Goal: Transaction & Acquisition: Obtain resource

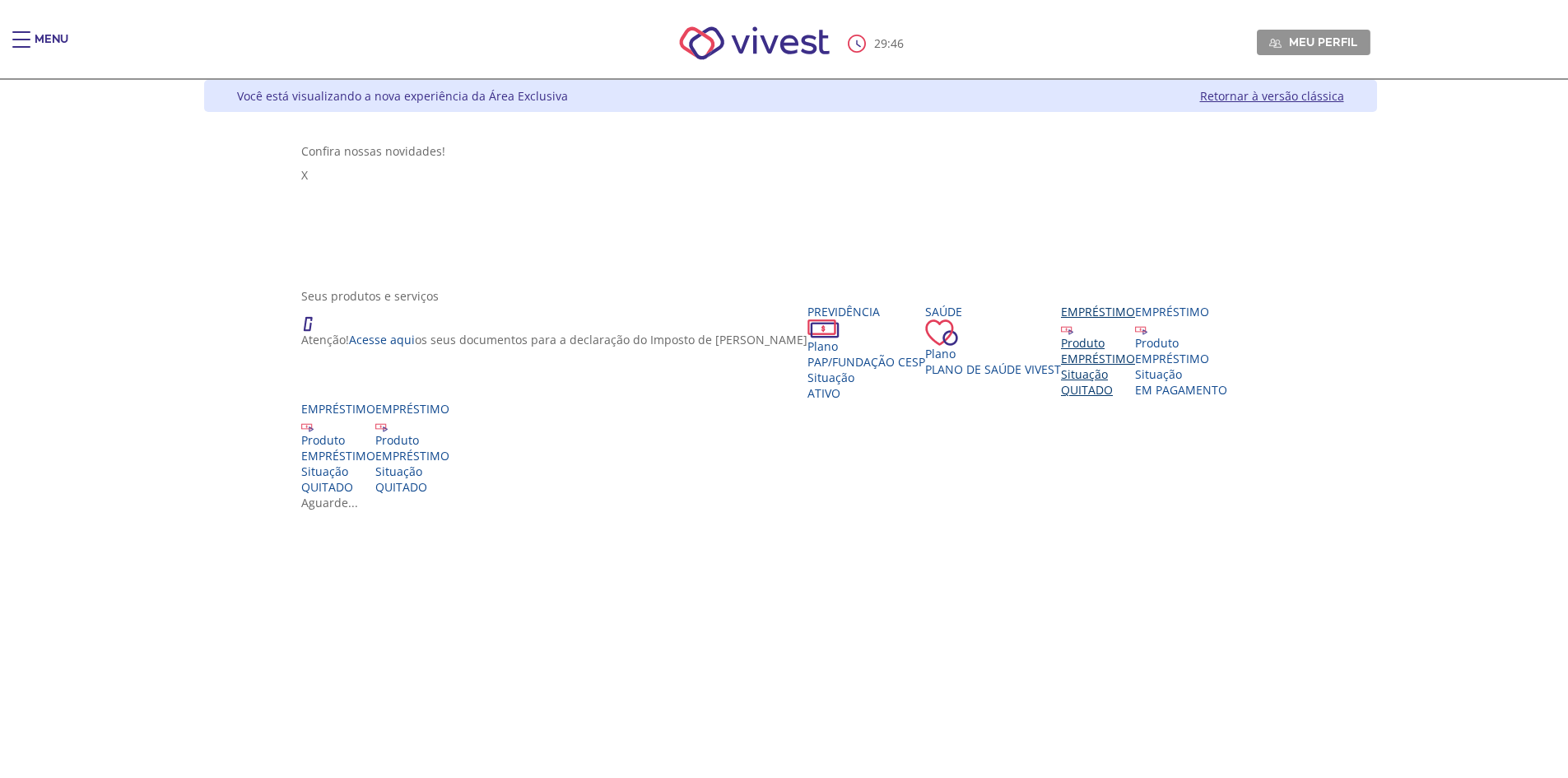
click at [1061, 375] on div "Produto EMPRÉSTIMO Situação QUITADO" at bounding box center [1097, 367] width 74 height 62
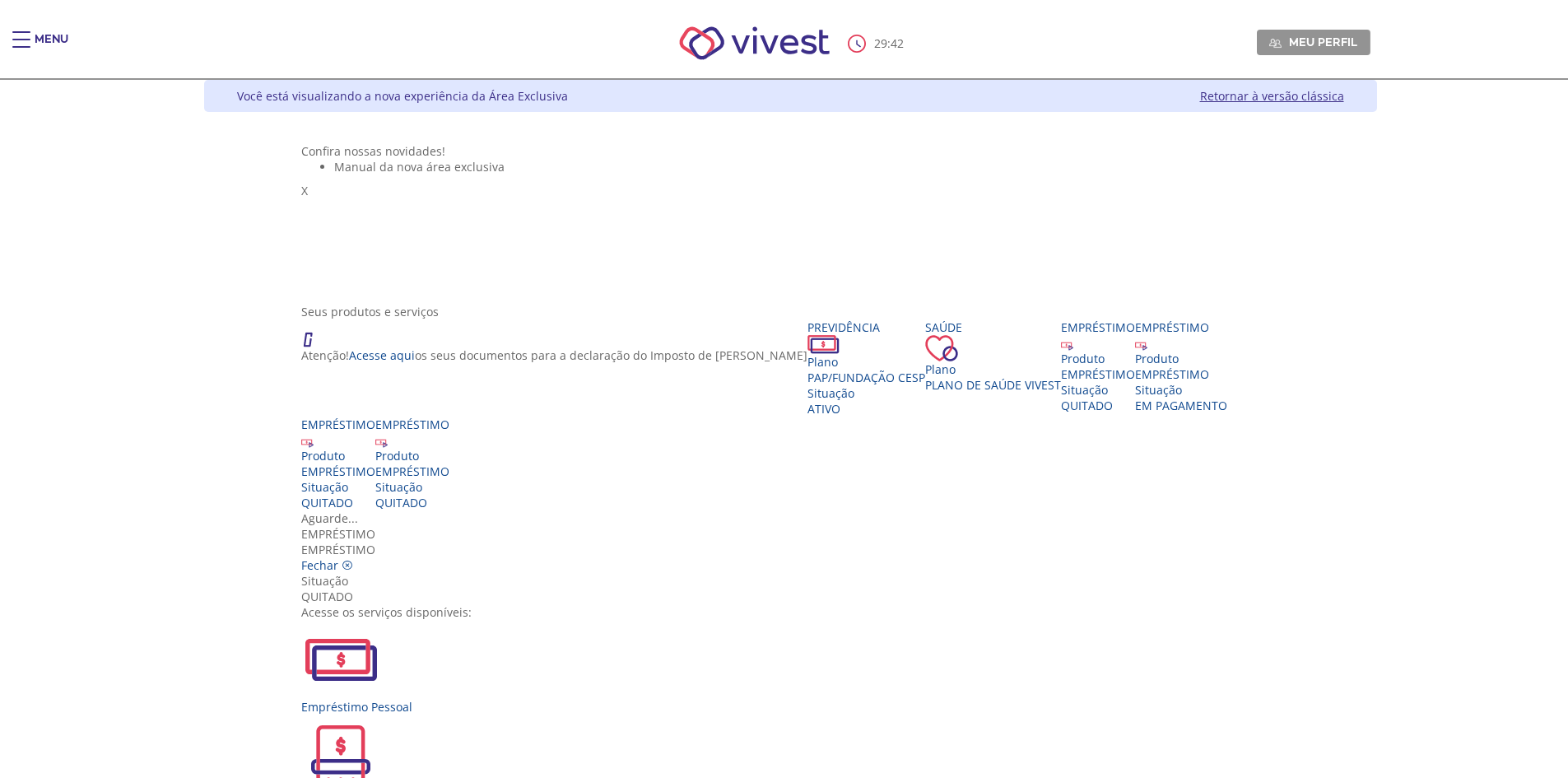
click at [380, 715] on img "Vivest" at bounding box center [341, 754] width 79 height 79
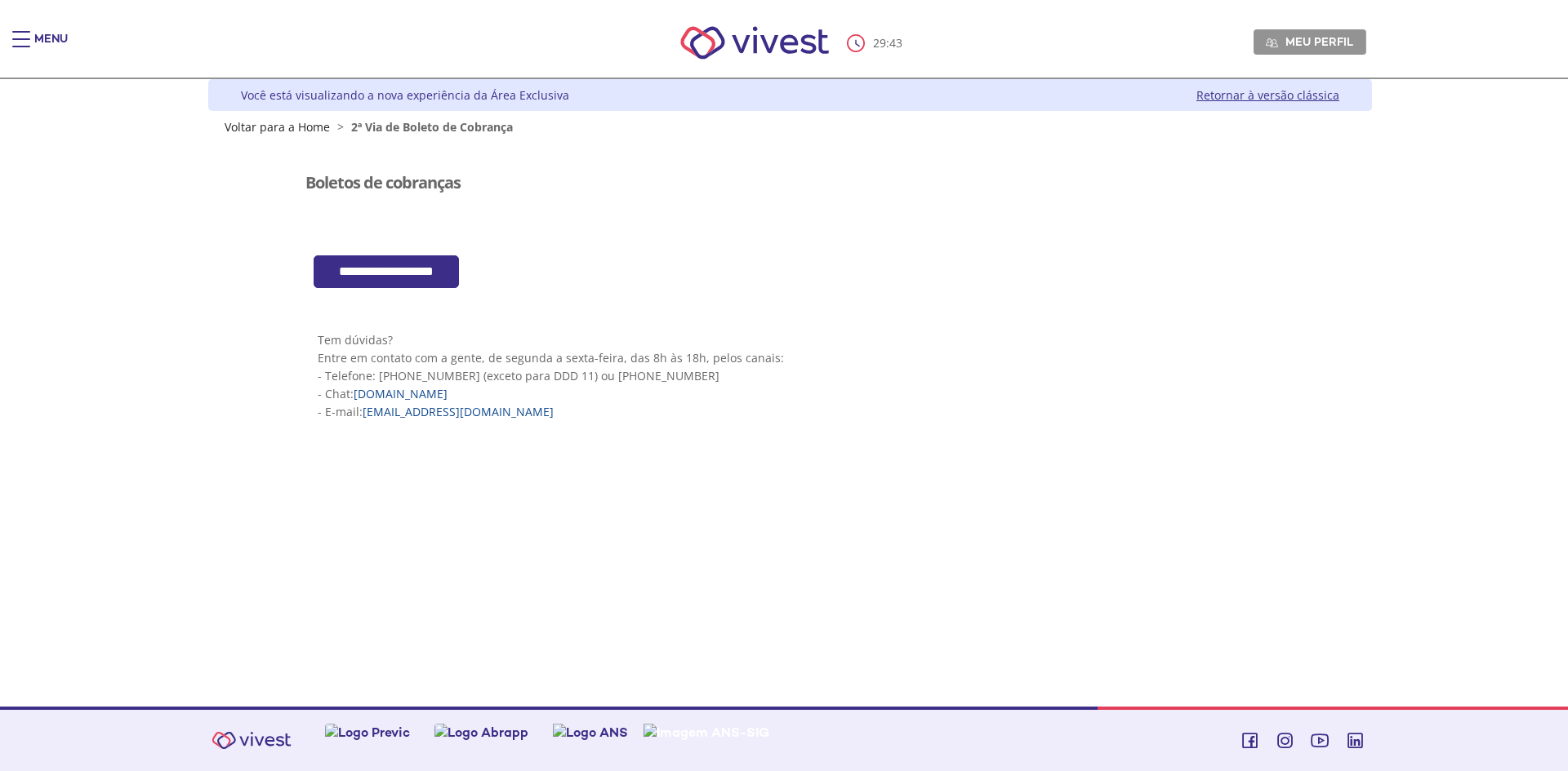
click at [392, 264] on input "**********" at bounding box center [386, 272] width 145 height 34
click at [23, 34] on div "Main header" at bounding box center [22, 47] width 18 height 33
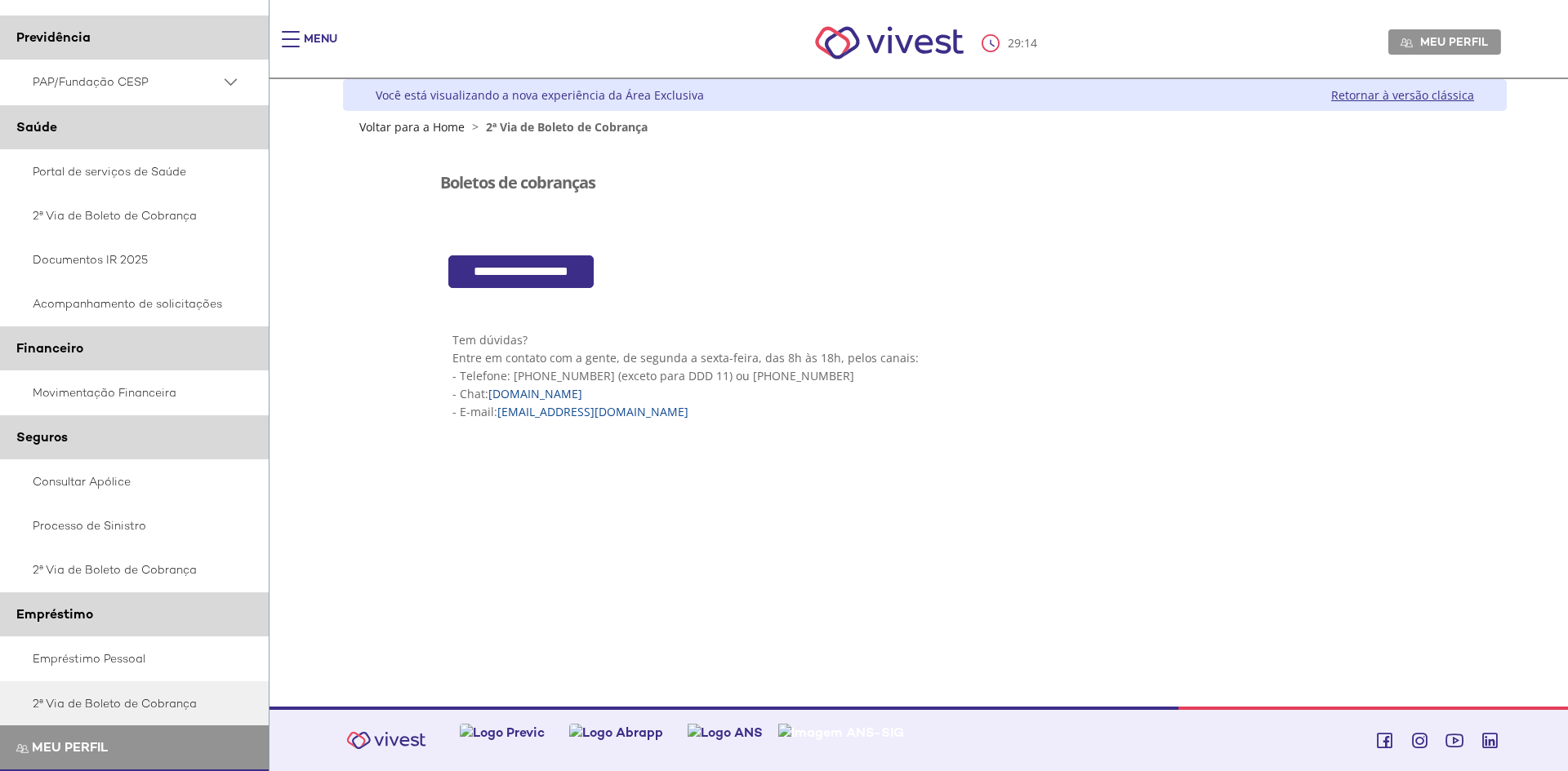
scroll to position [82, 0]
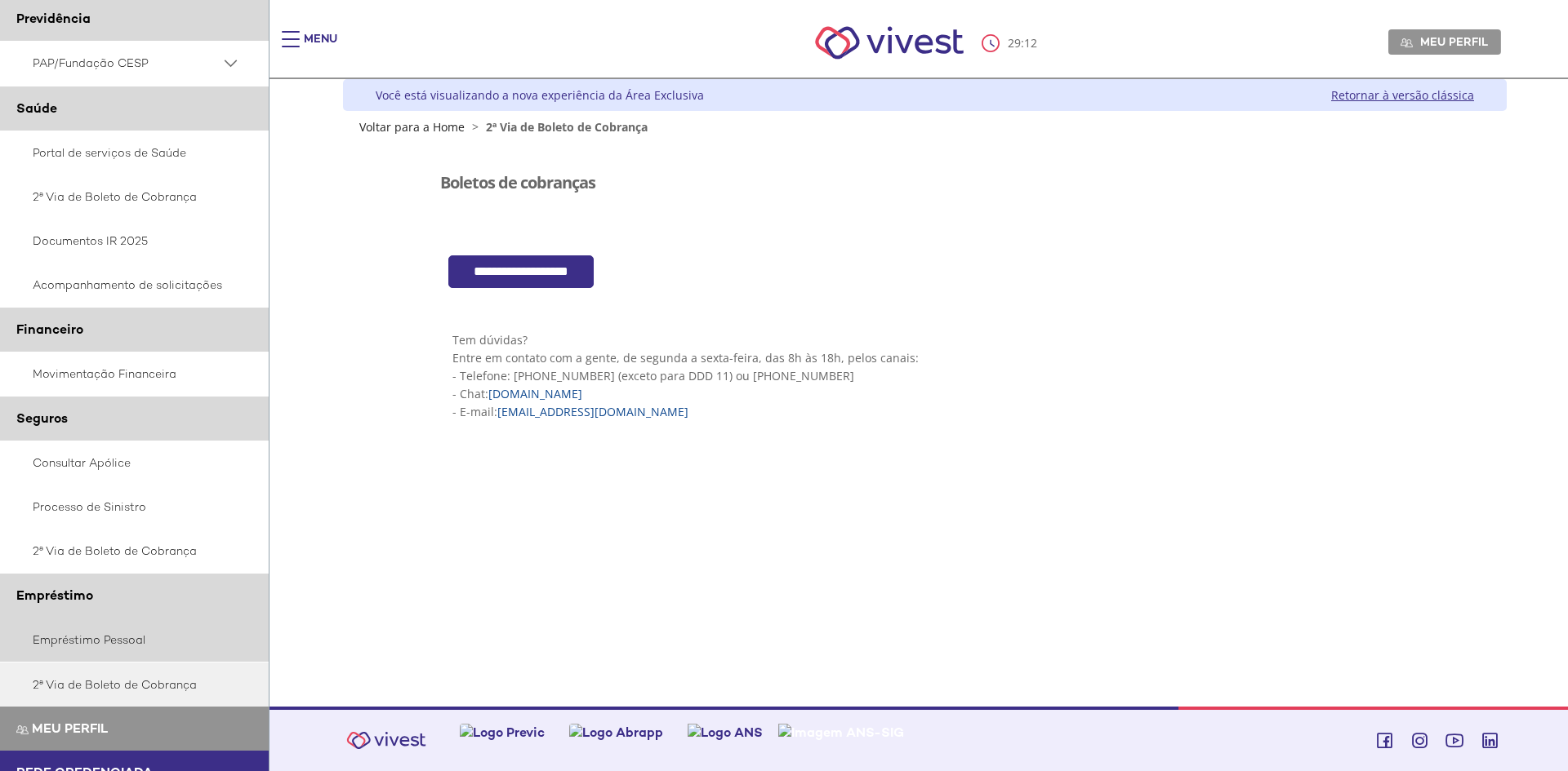
click at [93, 634] on link "Empréstimo Pessoal" at bounding box center [134, 640] width 269 height 44
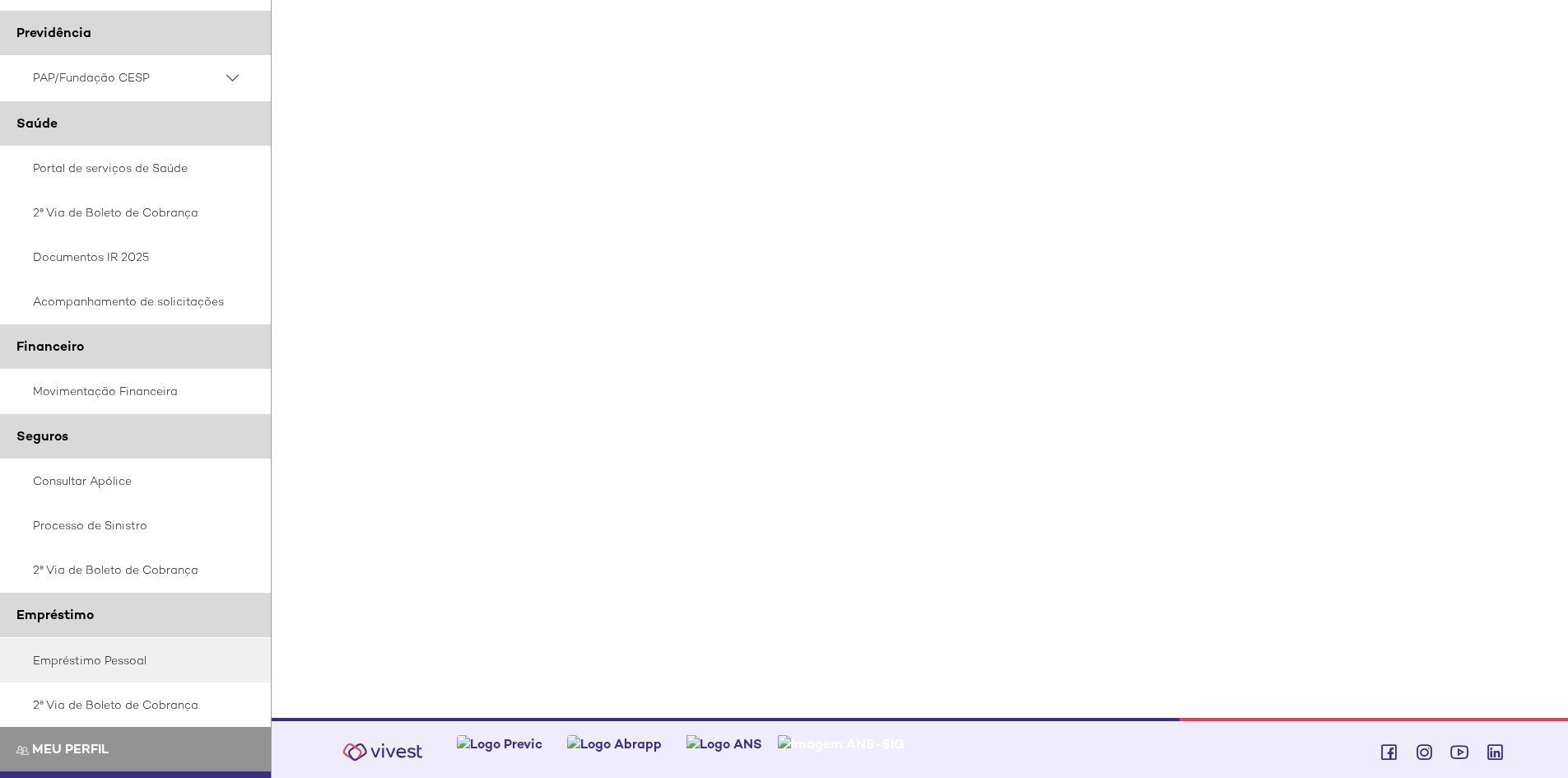
scroll to position [487, 0]
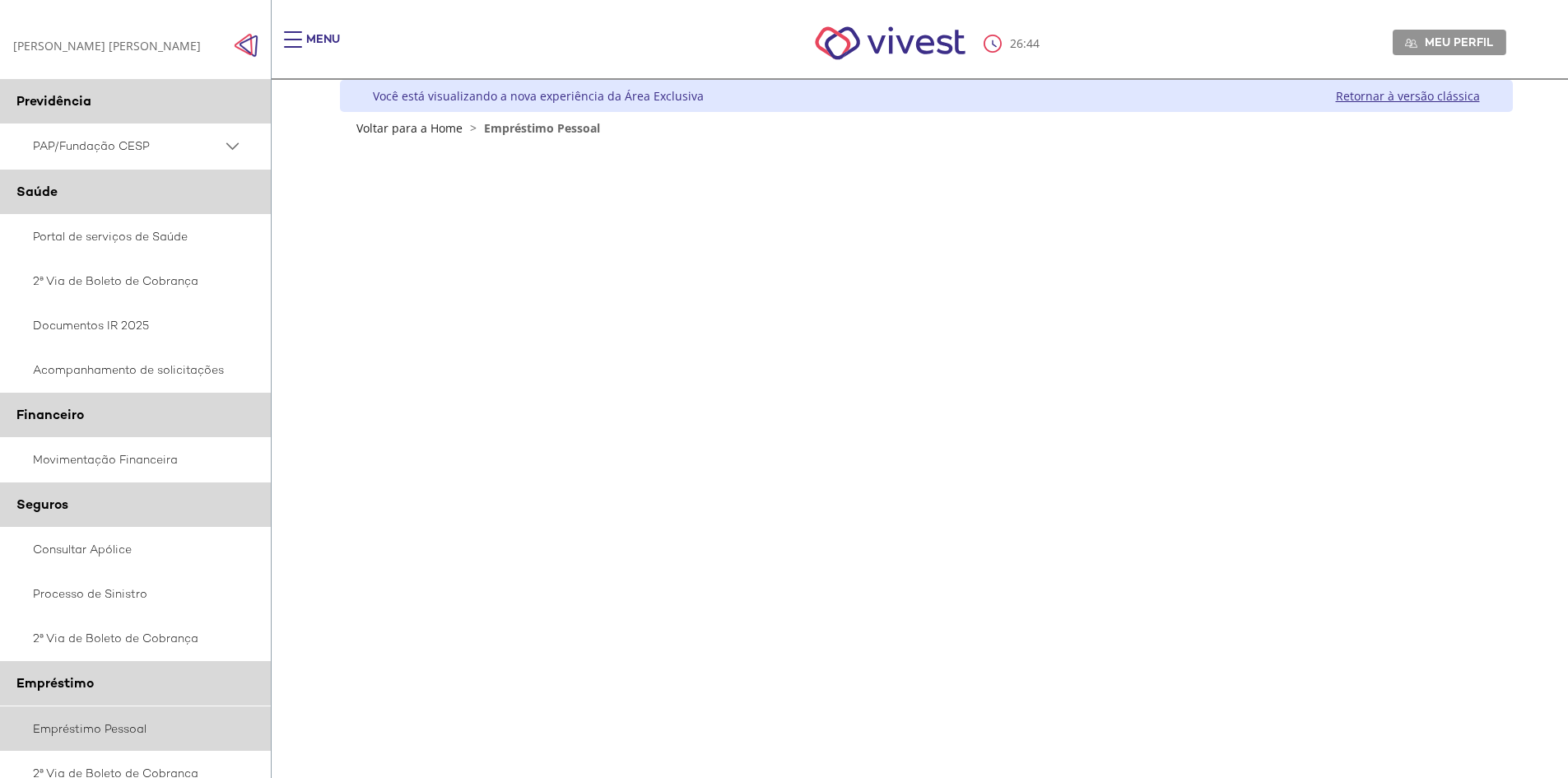
click at [84, 727] on link "Empréstimo Pessoal" at bounding box center [135, 729] width 271 height 45
click at [291, 37] on div "Main header" at bounding box center [293, 48] width 18 height 33
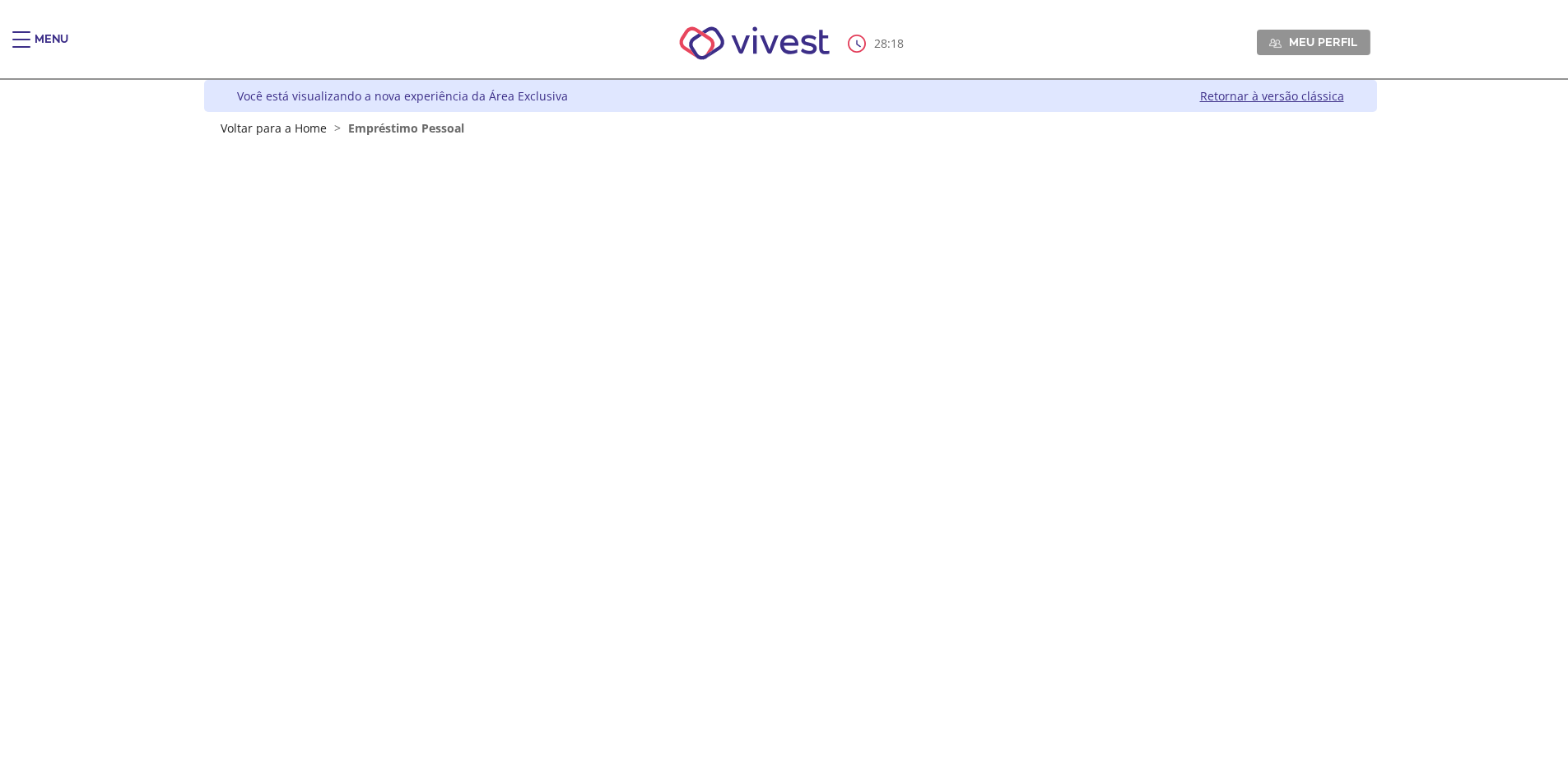
click at [20, 39] on span "Main header" at bounding box center [22, 39] width 18 height 2
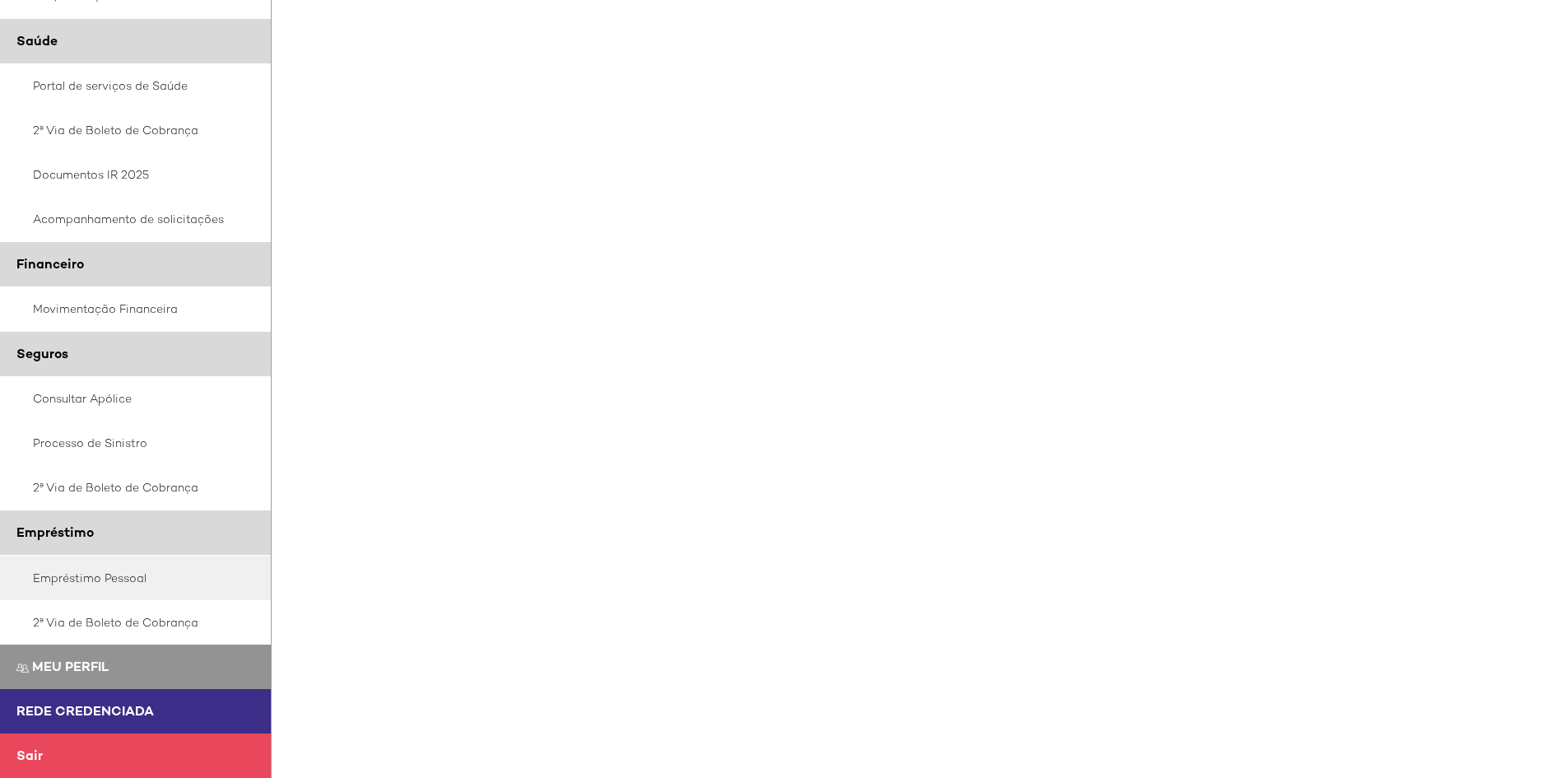
scroll to position [165, 0]
click at [96, 580] on link "Empréstimo Pessoal" at bounding box center [135, 578] width 271 height 45
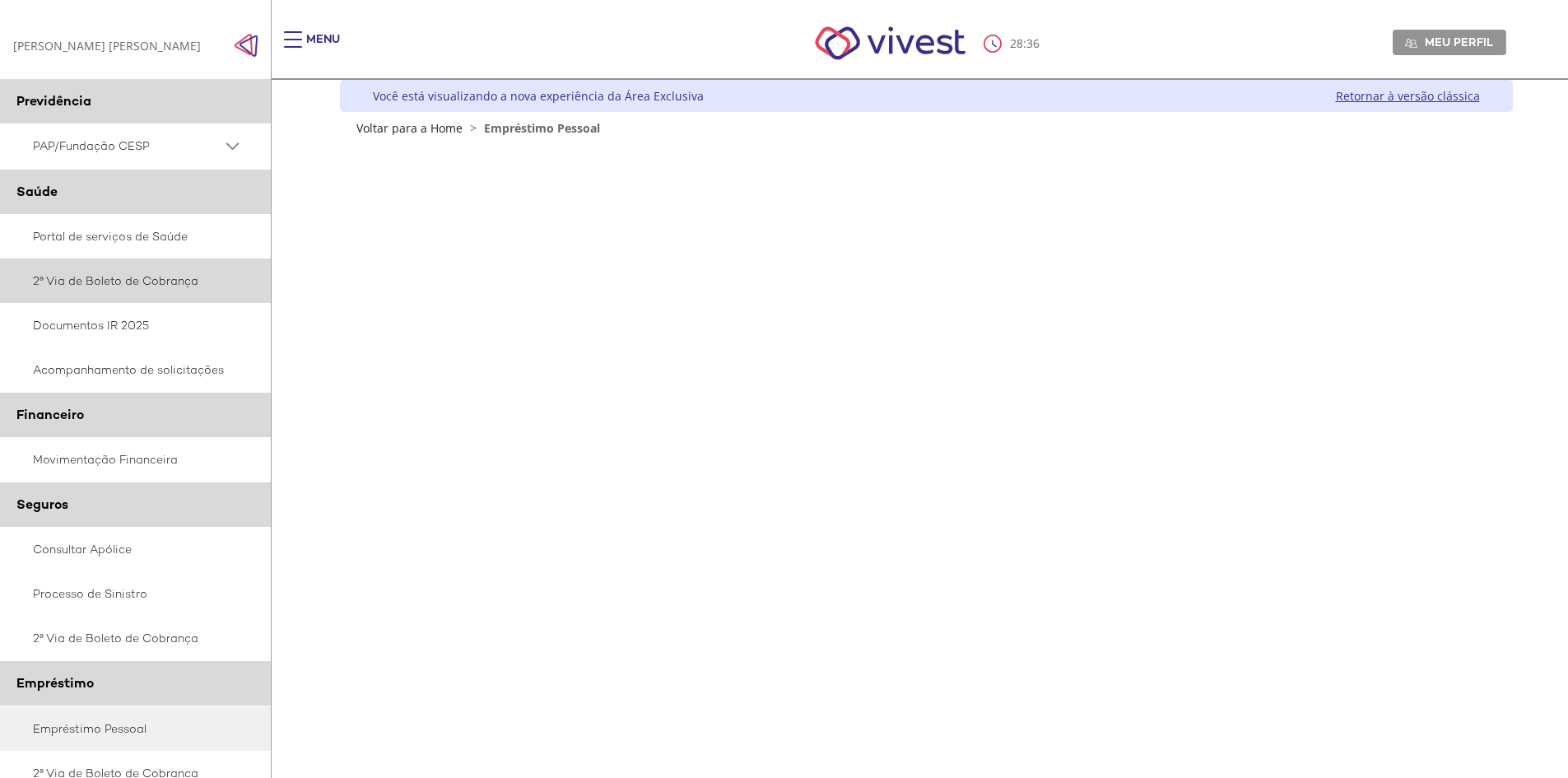
click at [126, 277] on link "2ª Via de Boleto de Cobrança" at bounding box center [135, 281] width 271 height 45
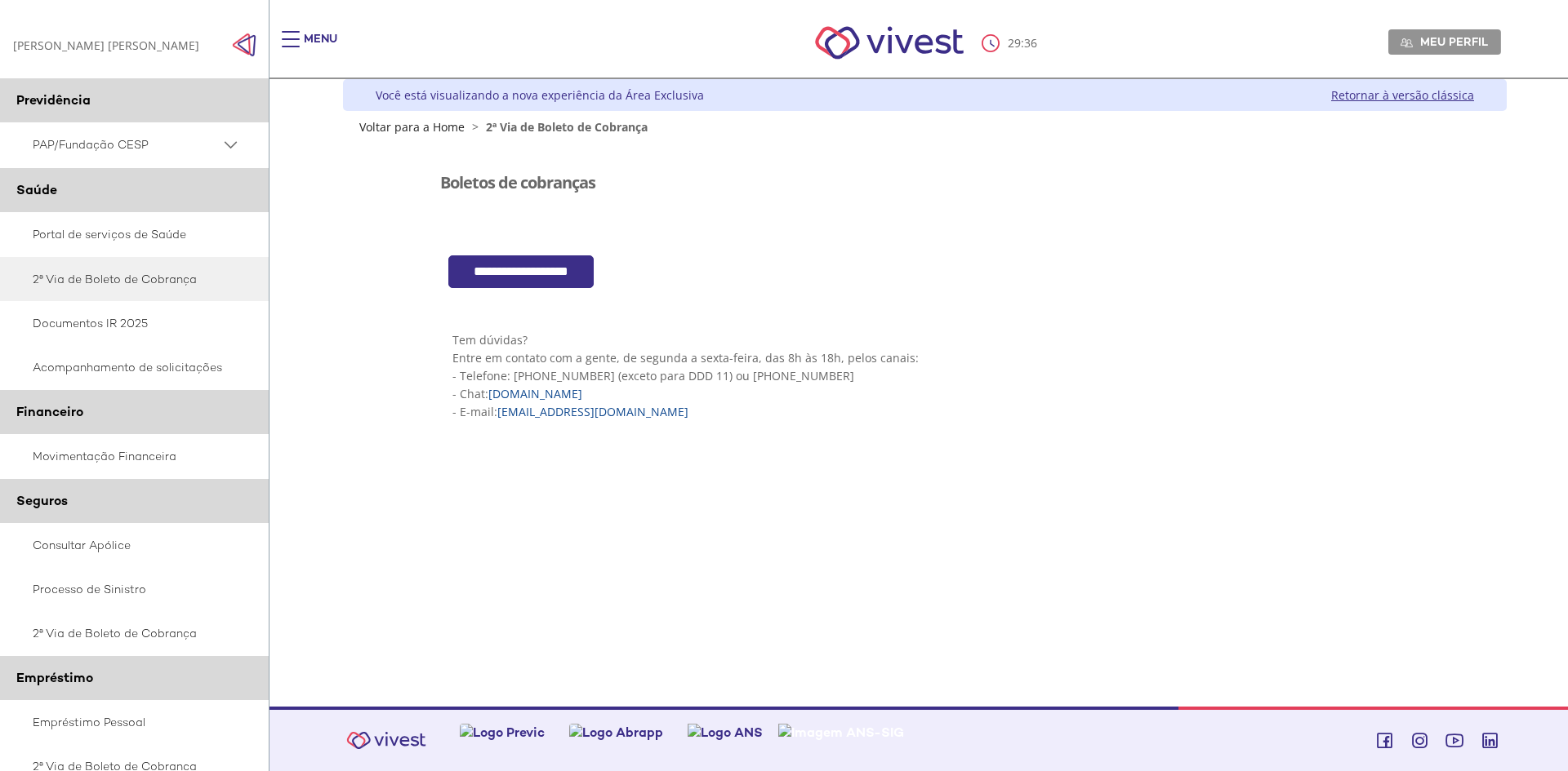
click at [586, 264] on input "**********" at bounding box center [521, 272] width 145 height 34
